Goal: Transaction & Acquisition: Purchase product/service

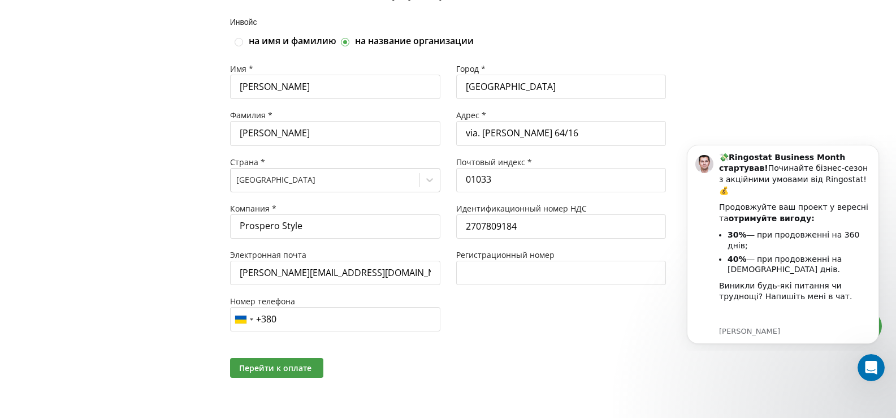
click at [472, 372] on div at bounding box center [561, 368] width 226 height 20
click at [290, 372] on span "Перейти к оплате" at bounding box center [275, 367] width 72 height 11
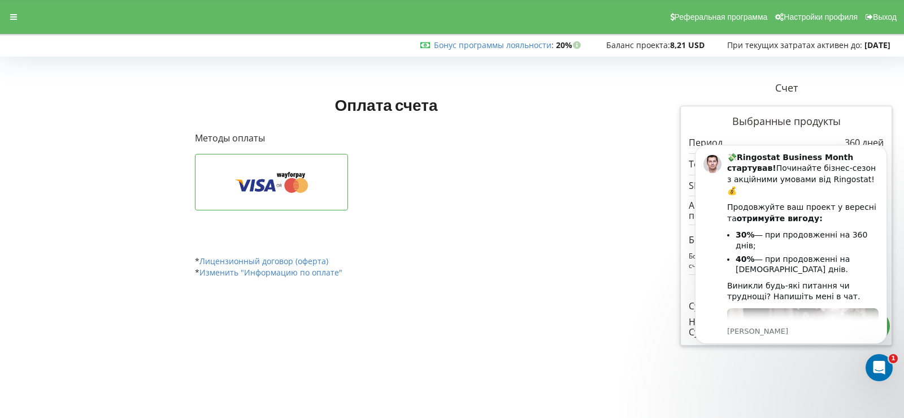
click at [568, 325] on div "Оплата счета Счет Выбранные продукты 360 дней" at bounding box center [414, 213] width 455 height 280
click at [259, 179] on icon at bounding box center [271, 181] width 118 height 21
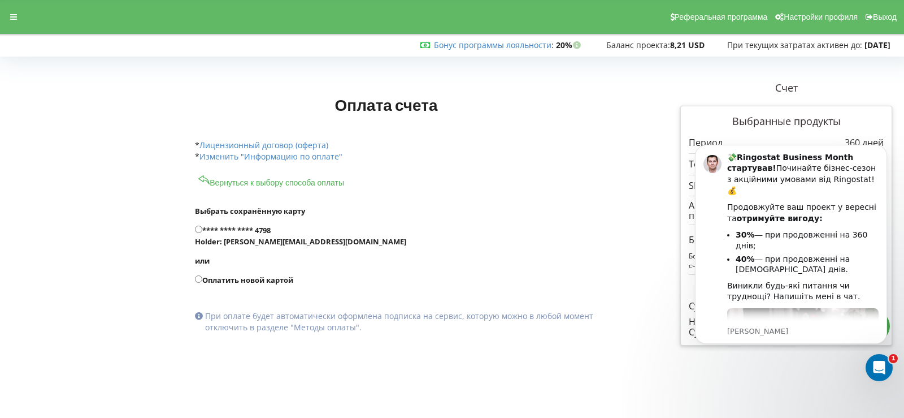
click at [493, 151] on div "* Изменить "Информацию по оплате"" at bounding box center [386, 162] width 383 height 23
click at [446, 194] on form "Выбрать сохранённую карту **** **** **** 4798 Holder: sasha@prospero-style.com.…" at bounding box center [414, 269] width 439 height 162
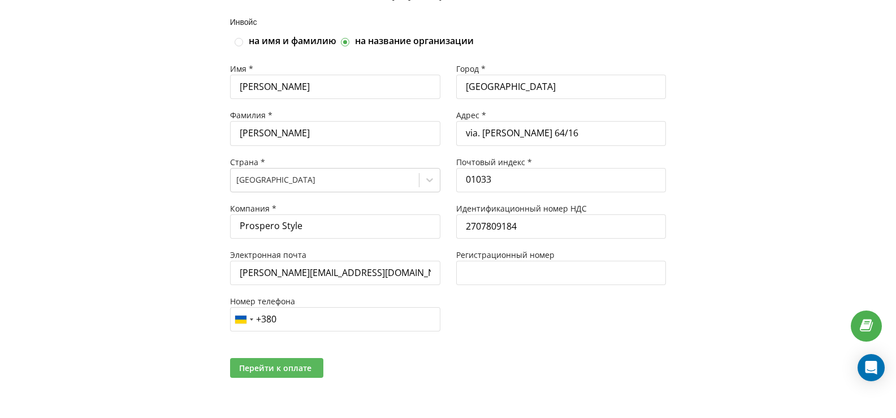
click at [302, 367] on span "Перейти к оплате" at bounding box center [275, 367] width 72 height 11
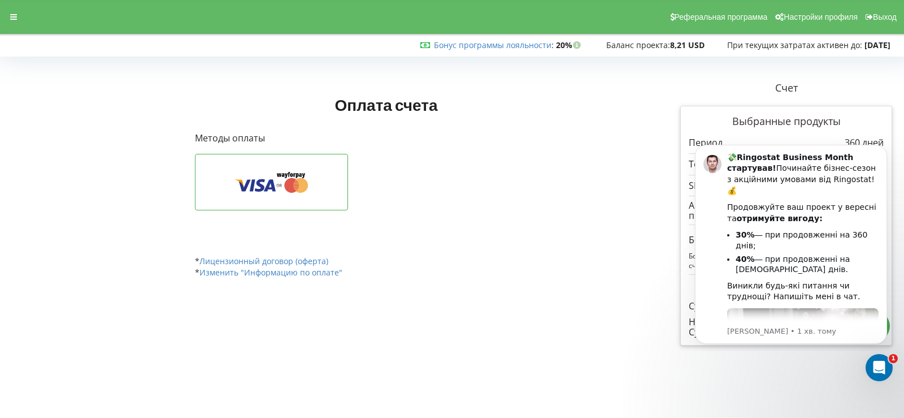
click at [60, 194] on div "Оплата счета Счет" at bounding box center [452, 213] width 896 height 280
click at [886, 147] on icon "Dismiss notification" at bounding box center [884, 148] width 6 height 6
